Goal: Task Accomplishment & Management: Manage account settings

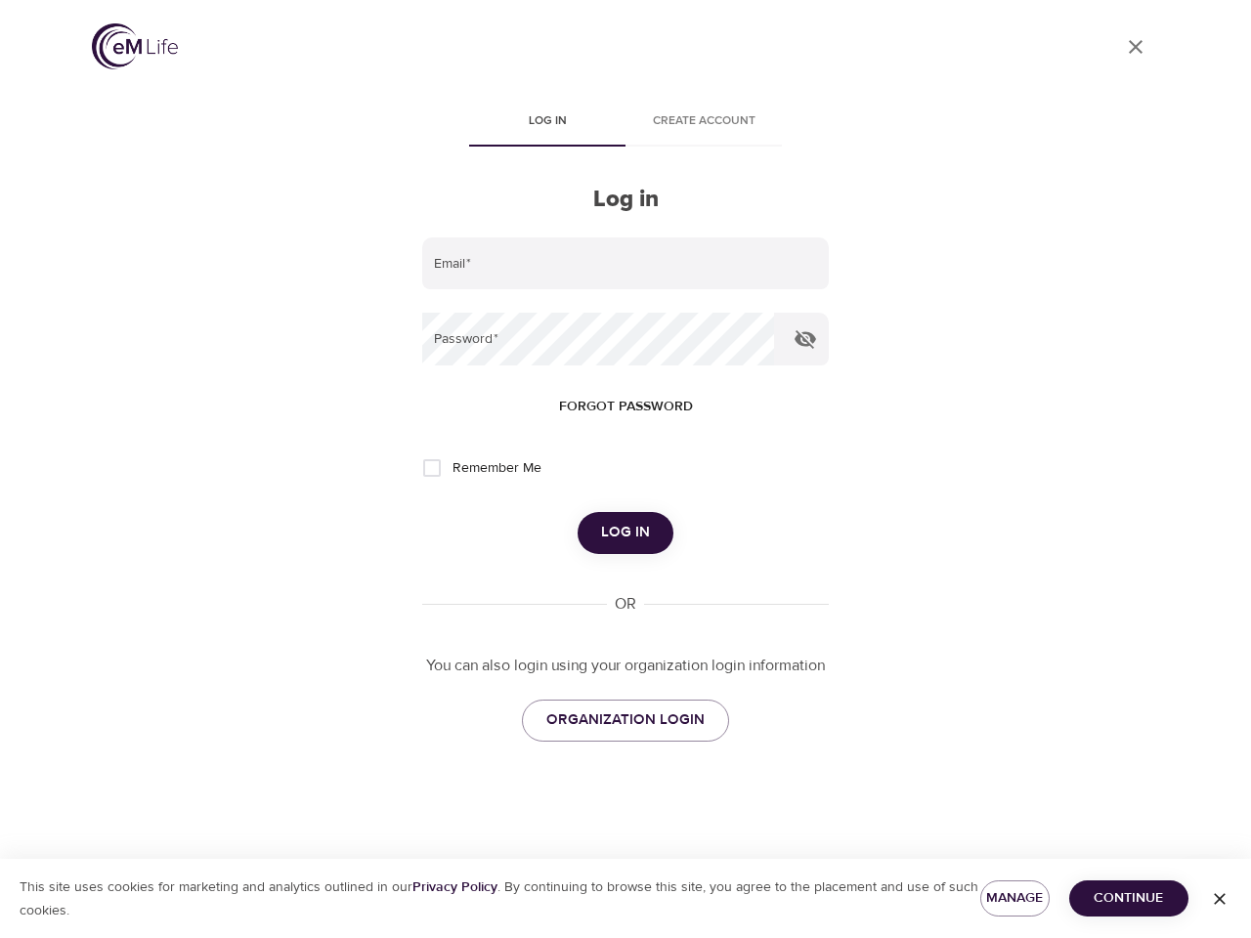
click at [547, 123] on span "Log in" at bounding box center [547, 121] width 133 height 21
click at [703, 123] on span "Create account" at bounding box center [703, 121] width 133 height 21
click at [625, 264] on input "email" at bounding box center [625, 263] width 406 height 53
click at [805, 339] on icon "button" at bounding box center [804, 339] width 21 height 19
click at [625, 406] on span "Forgot password" at bounding box center [626, 407] width 134 height 24
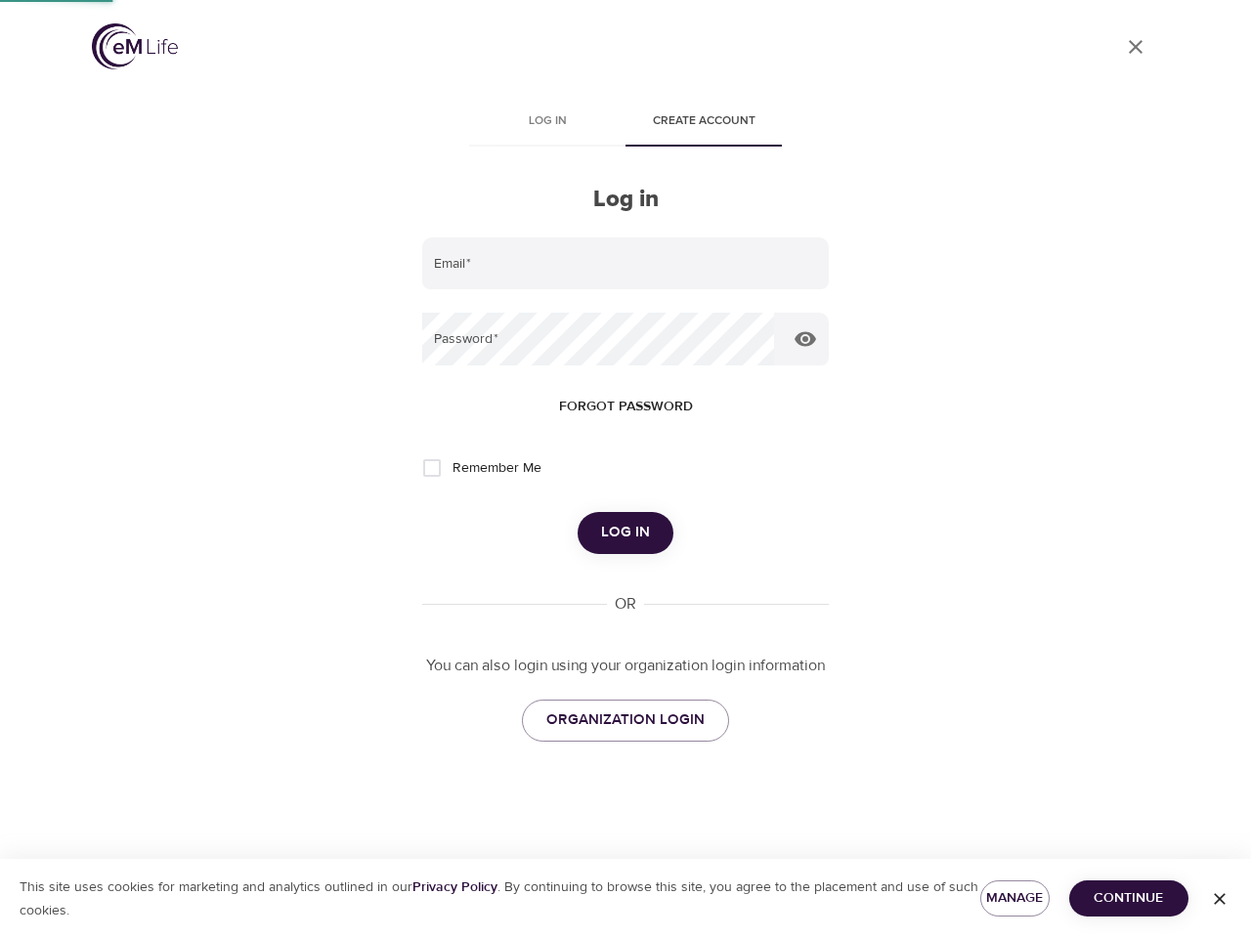
click at [625, 532] on span "Log in" at bounding box center [625, 532] width 49 height 25
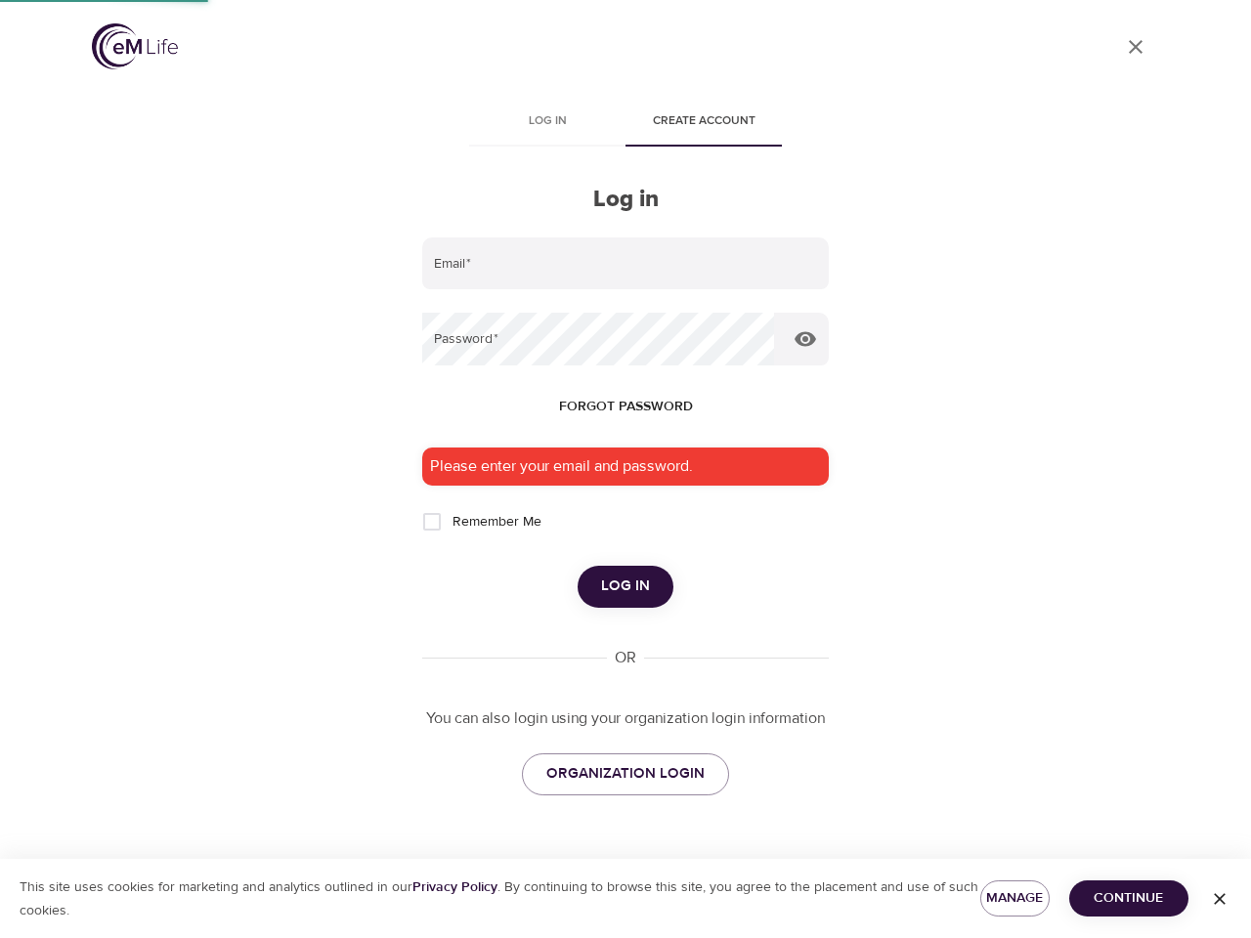
click at [1014, 898] on span "Manage" at bounding box center [1015, 898] width 38 height 24
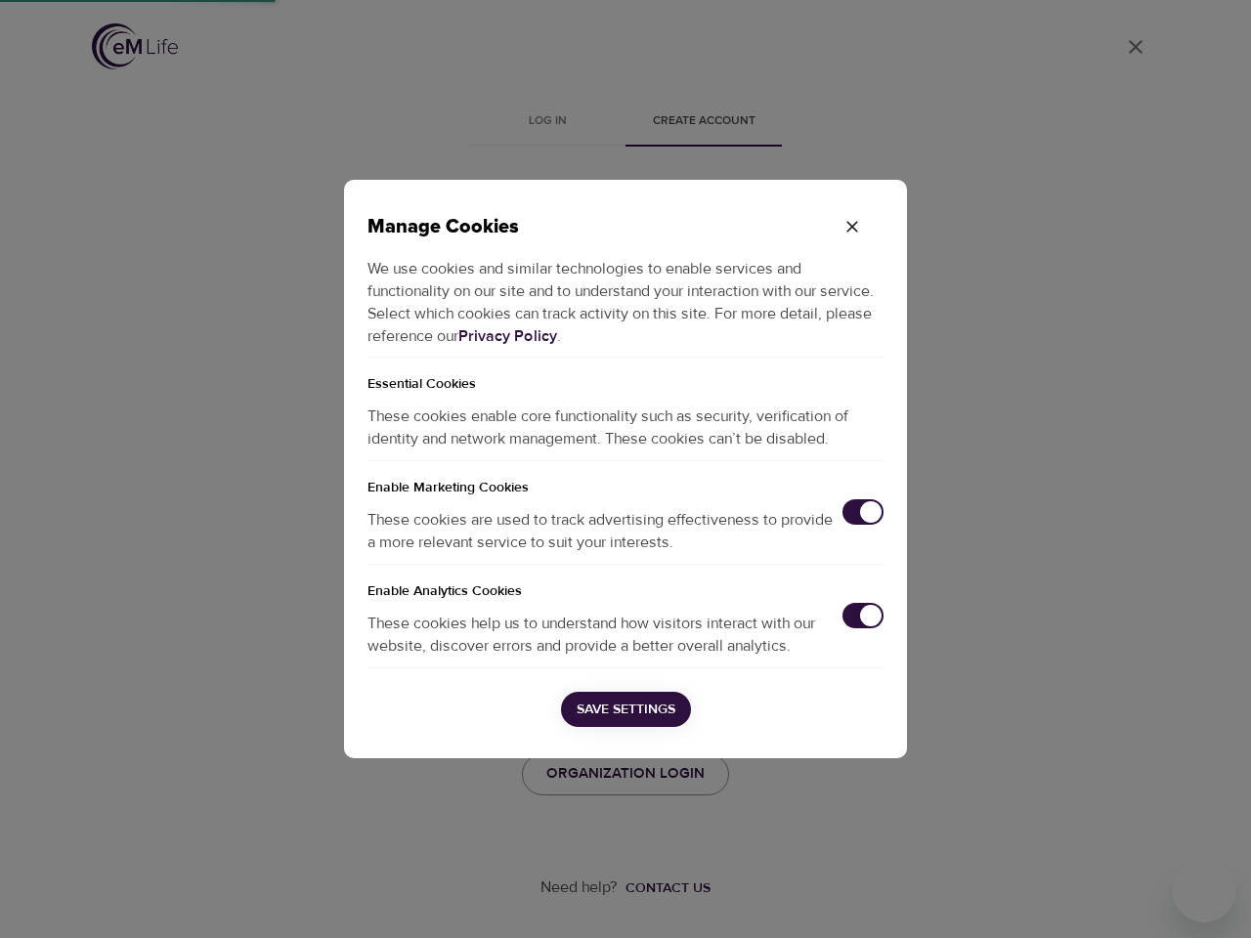
click at [1128, 898] on div "Manage Cookies We use cookies and similar technologies to enable services and f…" at bounding box center [625, 469] width 1251 height 938
click at [1219, 899] on div "Manage Cookies We use cookies and similar technologies to enable services and f…" at bounding box center [625, 469] width 1251 height 938
